Goal: Entertainment & Leisure: Consume media (video, audio)

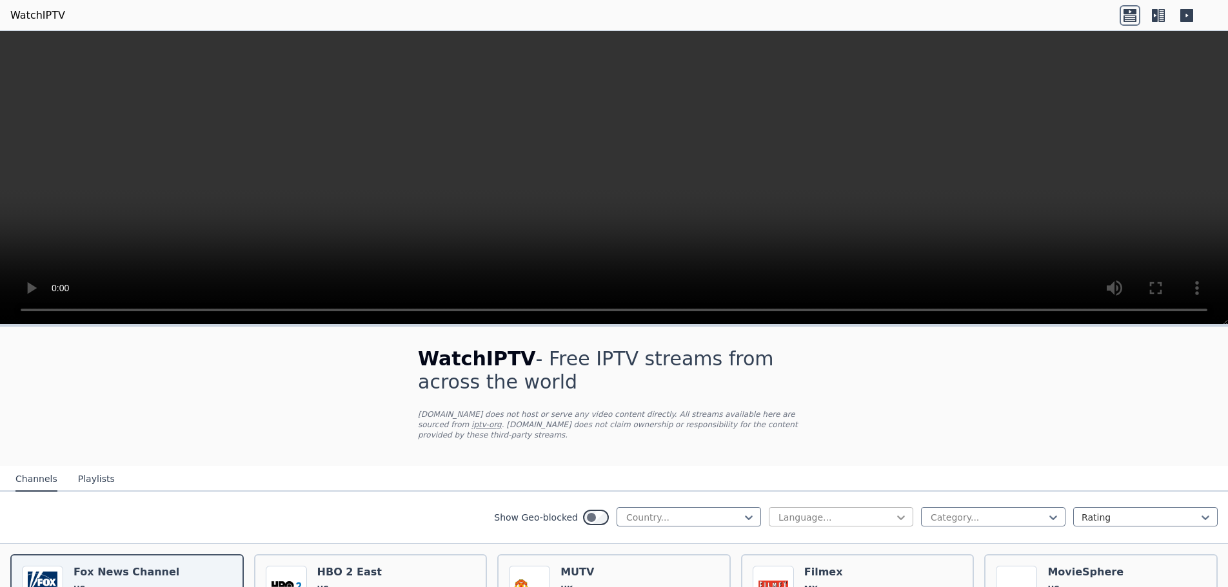
click at [894, 511] on icon at bounding box center [900, 517] width 13 height 13
click at [798, 545] on div "French" at bounding box center [841, 551] width 144 height 23
